Goal: Information Seeking & Learning: Learn about a topic

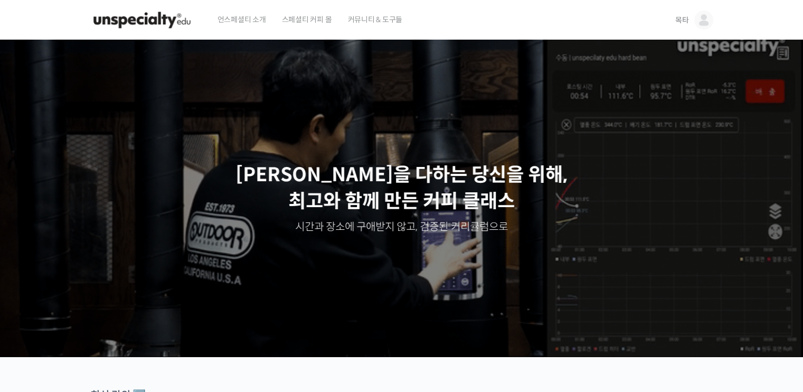
click at [685, 23] on span "목타" at bounding box center [682, 20] width 14 height 10
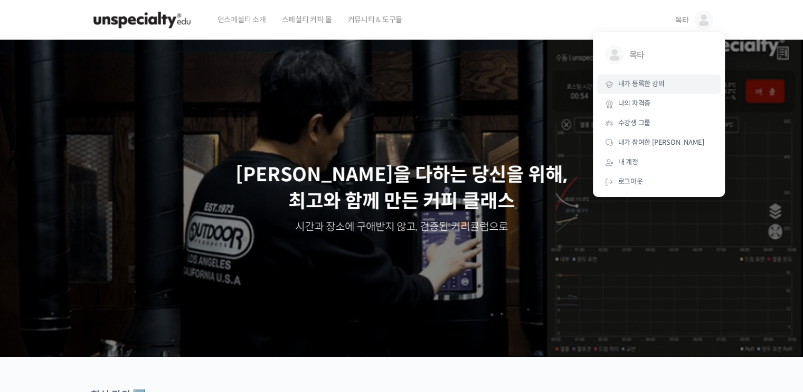
click at [638, 82] on span "내가 등록한 강의" at bounding box center [641, 83] width 46 height 9
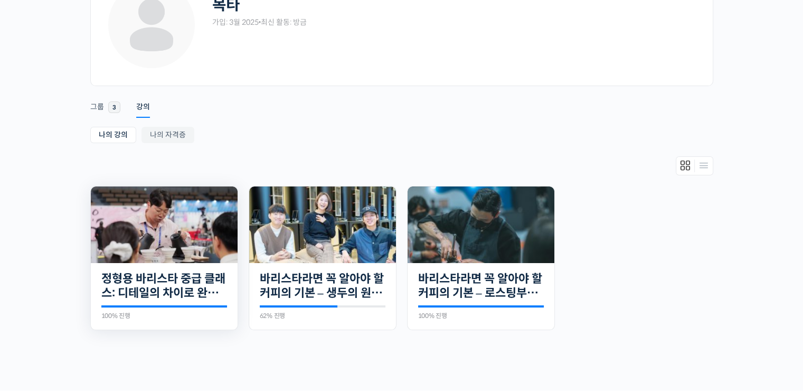
scroll to position [106, 0]
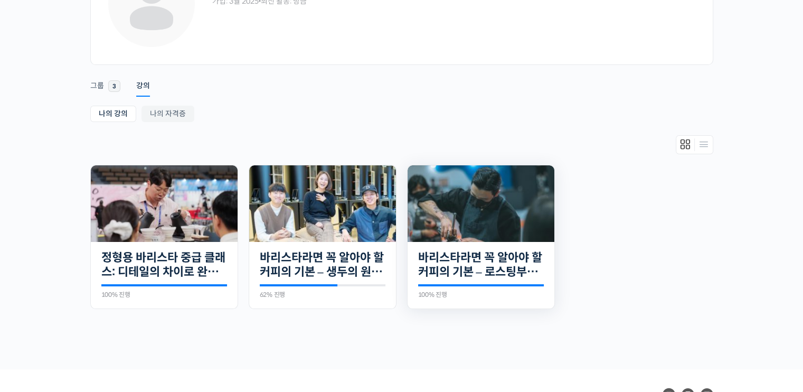
click at [429, 203] on img at bounding box center [481, 203] width 147 height 77
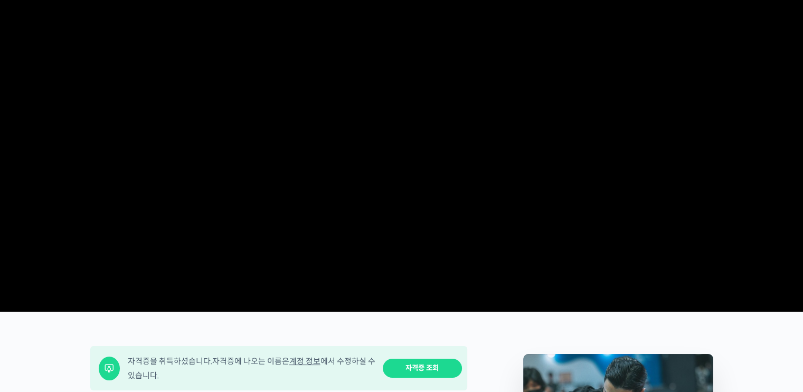
scroll to position [264, 0]
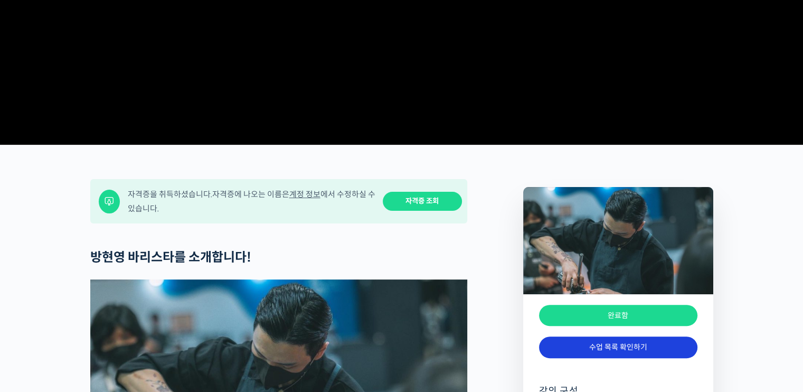
click at [686, 358] on link "수업 목록 확인하기" at bounding box center [618, 347] width 158 height 22
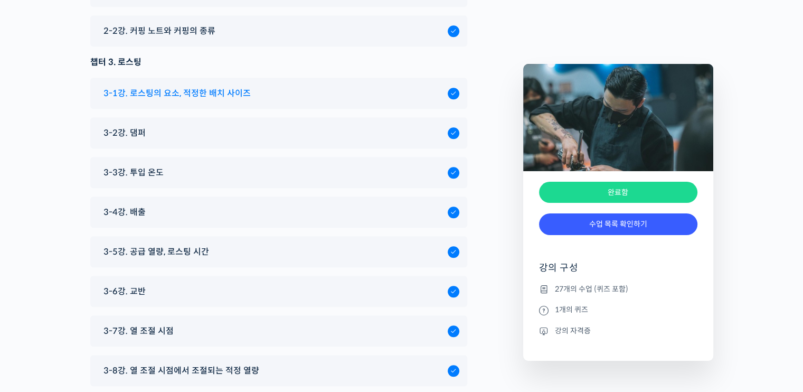
scroll to position [4661, 0]
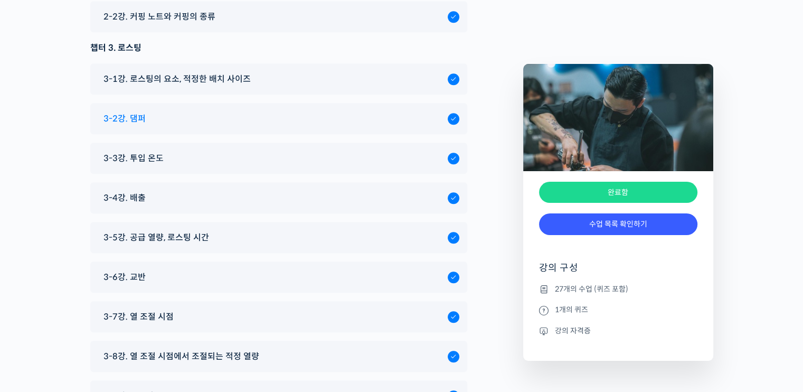
click at [138, 103] on div "3-2강. 댐퍼" at bounding box center [278, 118] width 377 height 31
click at [136, 111] on span "3-2강. 댐퍼" at bounding box center [124, 118] width 42 height 14
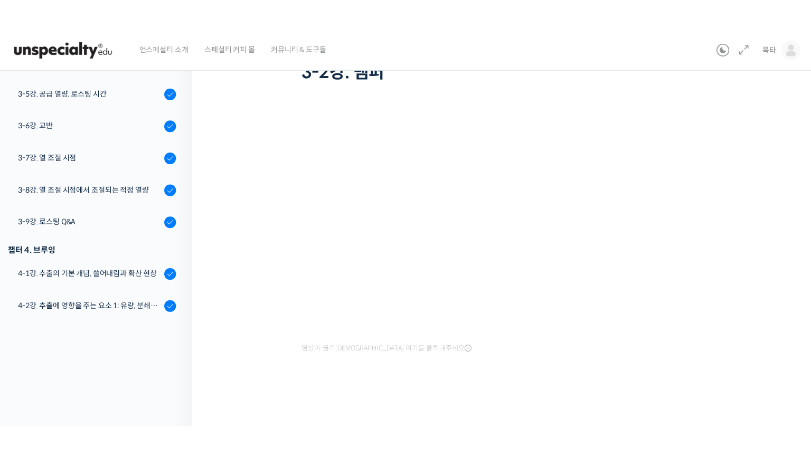
scroll to position [22, 0]
